Goal: Task Accomplishment & Management: Complete application form

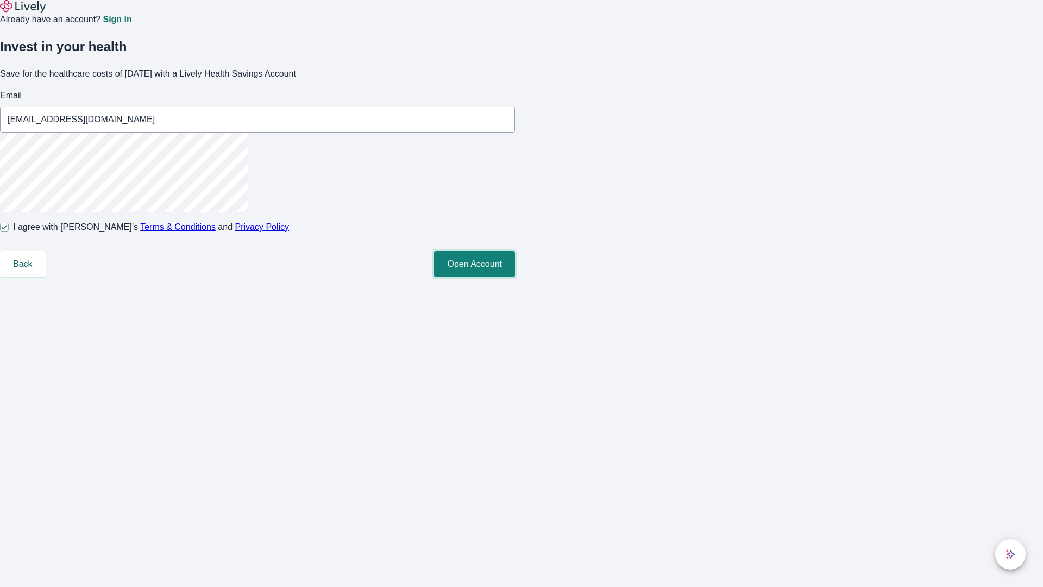
click at [515, 277] on button "Open Account" at bounding box center [474, 264] width 81 height 26
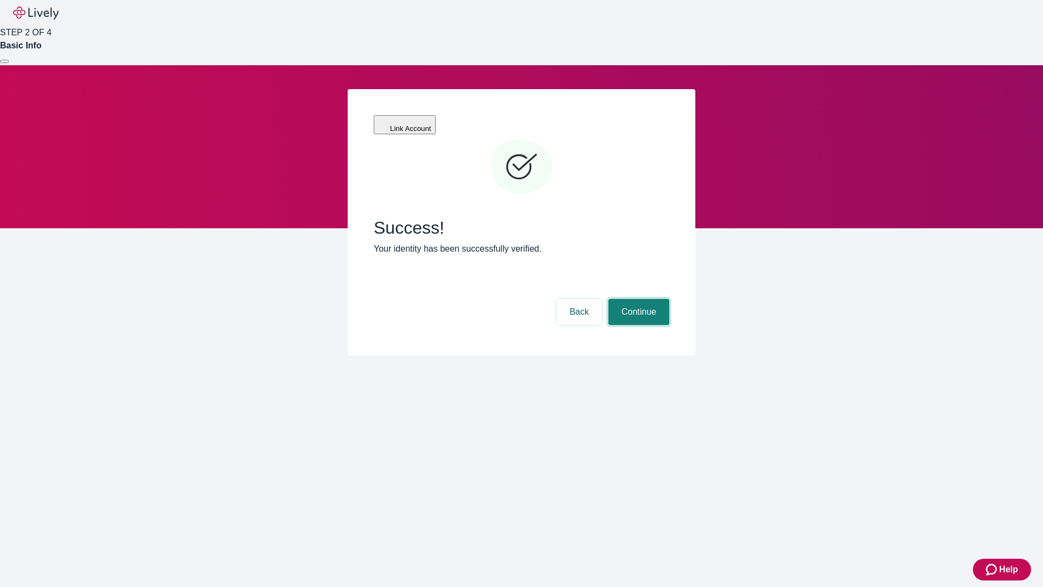
click at [637, 299] on button "Continue" at bounding box center [639, 312] width 61 height 26
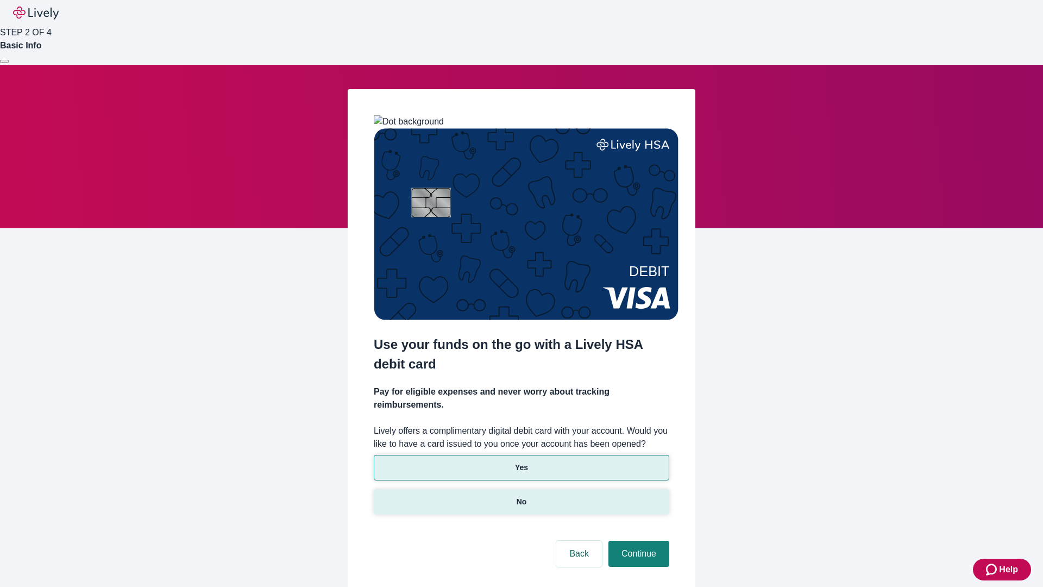
click at [521, 496] on p "No" at bounding box center [522, 501] width 10 height 11
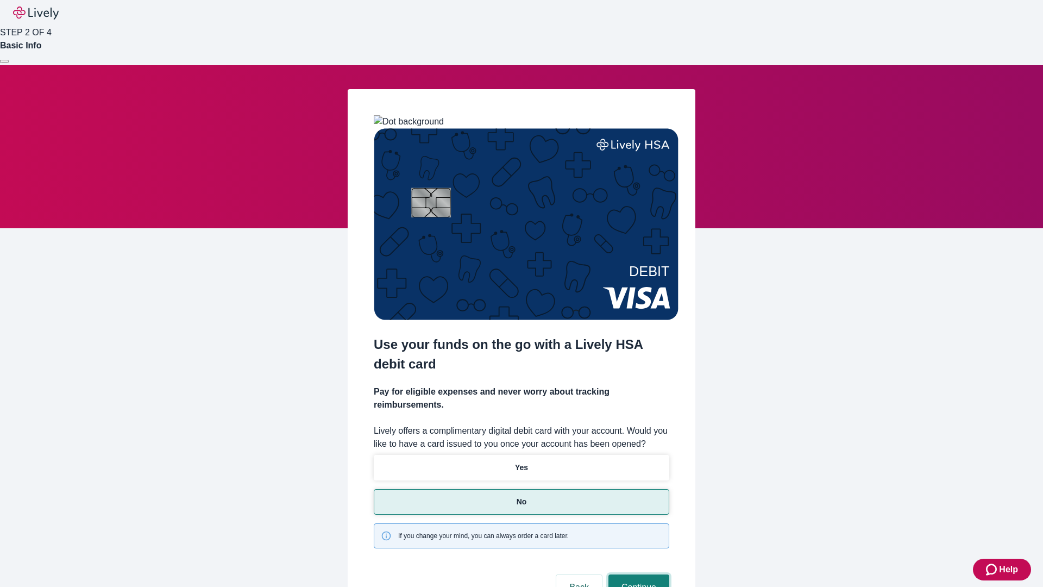
click at [637, 574] on button "Continue" at bounding box center [639, 587] width 61 height 26
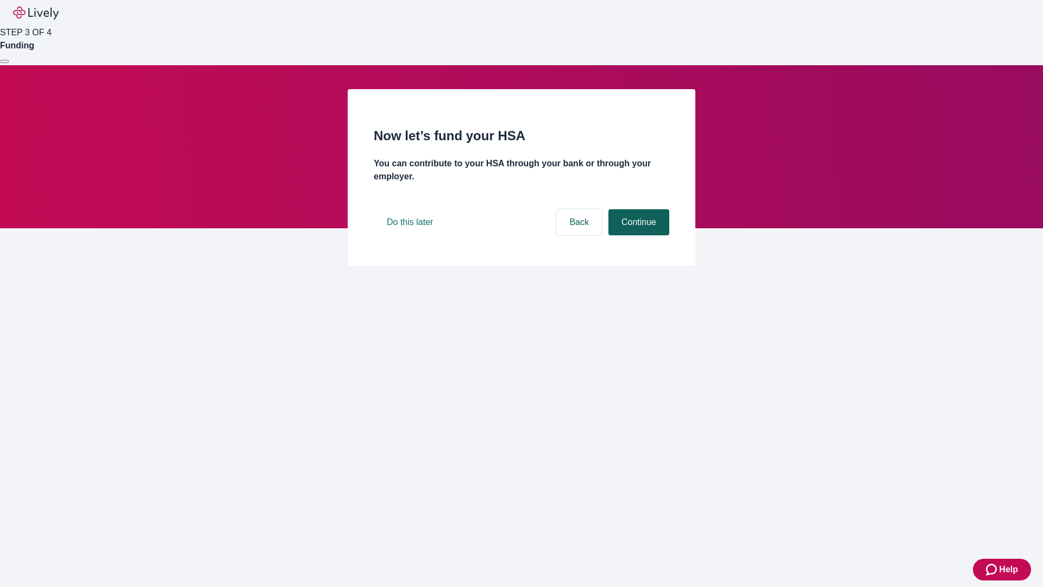
click at [637, 235] on button "Continue" at bounding box center [639, 222] width 61 height 26
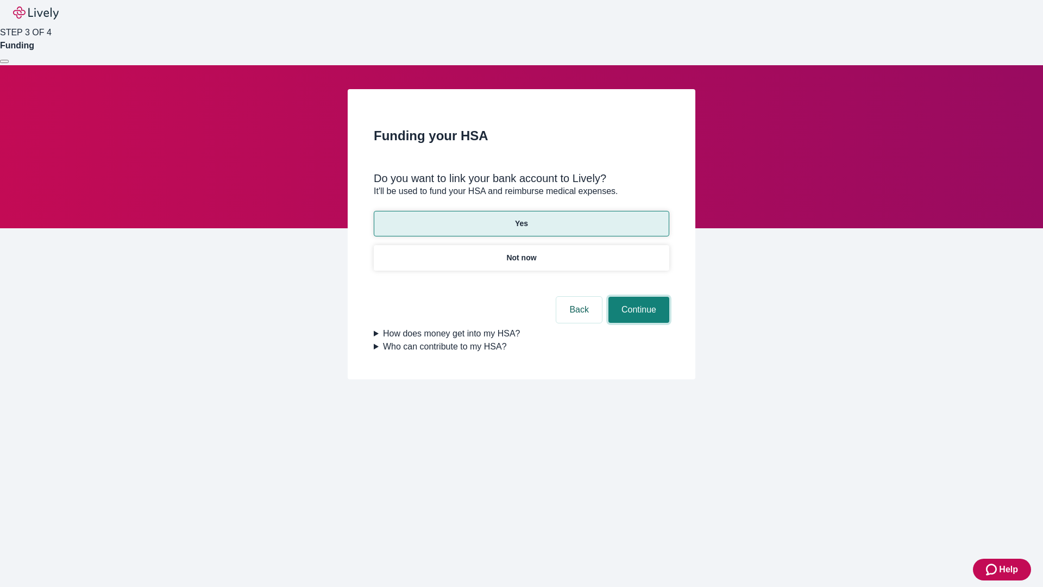
click at [637, 297] on button "Continue" at bounding box center [639, 310] width 61 height 26
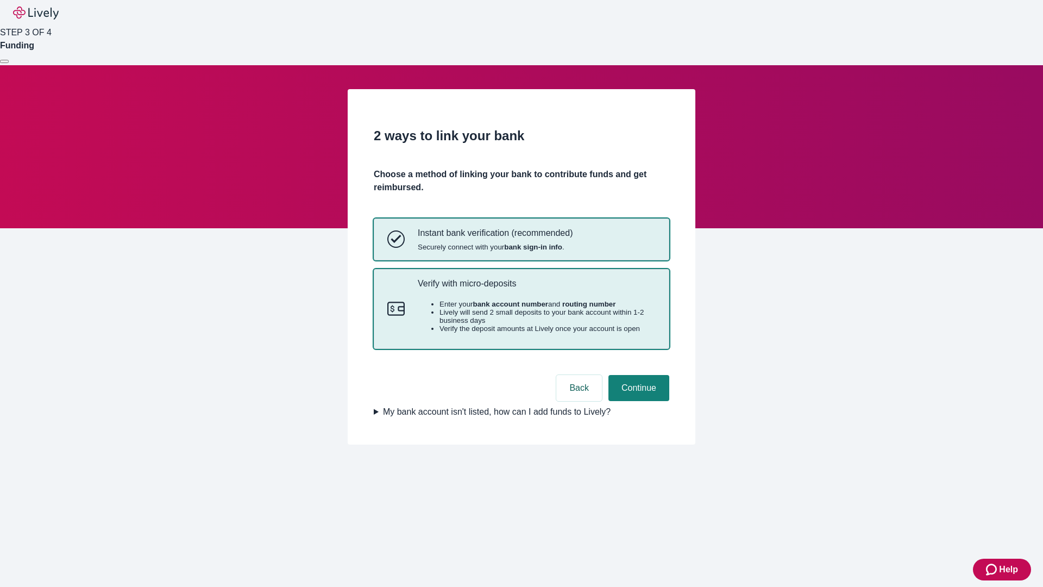
click at [536, 289] on p "Verify with micro-deposits" at bounding box center [537, 283] width 238 height 10
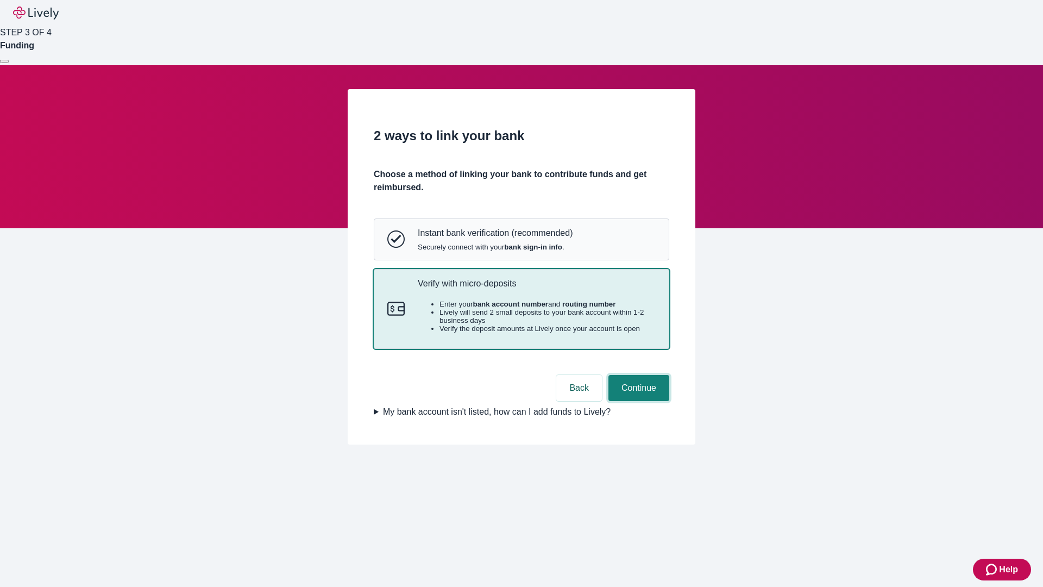
click at [637, 401] on button "Continue" at bounding box center [639, 388] width 61 height 26
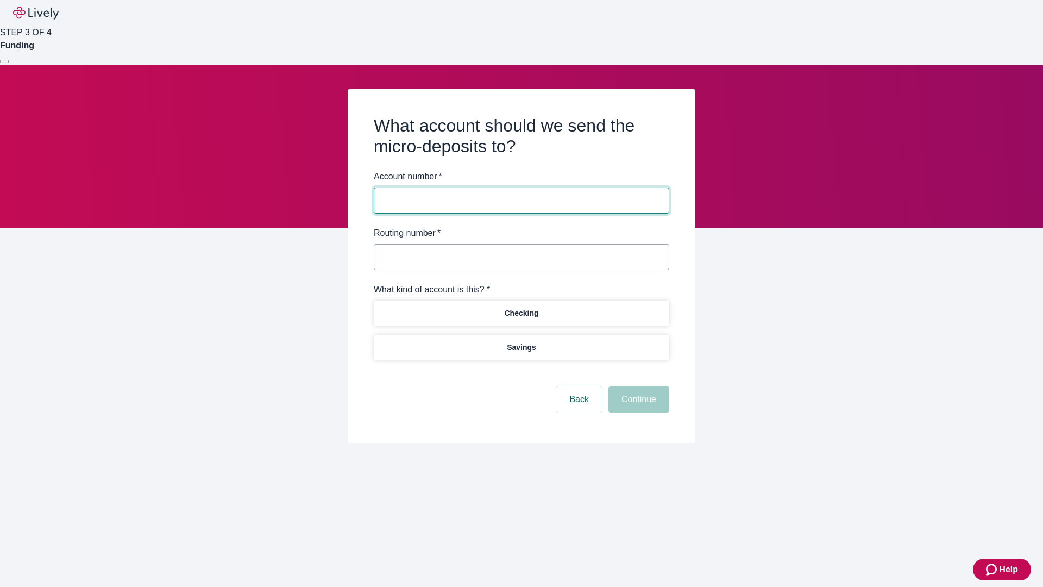
type input "122000661"
